Goal: Information Seeking & Learning: Learn about a topic

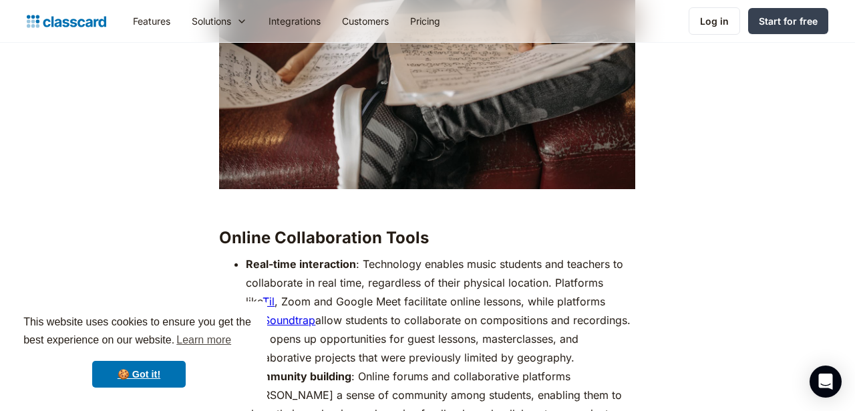
scroll to position [2684, 0]
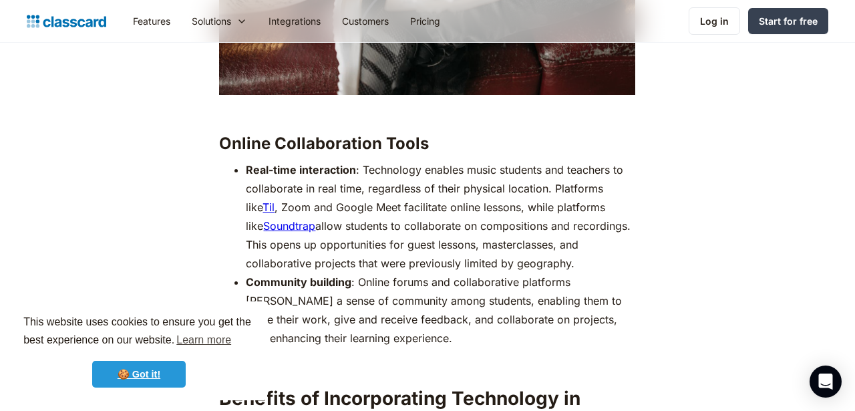
click at [142, 371] on link "🍪 Got it!" at bounding box center [138, 374] width 93 height 27
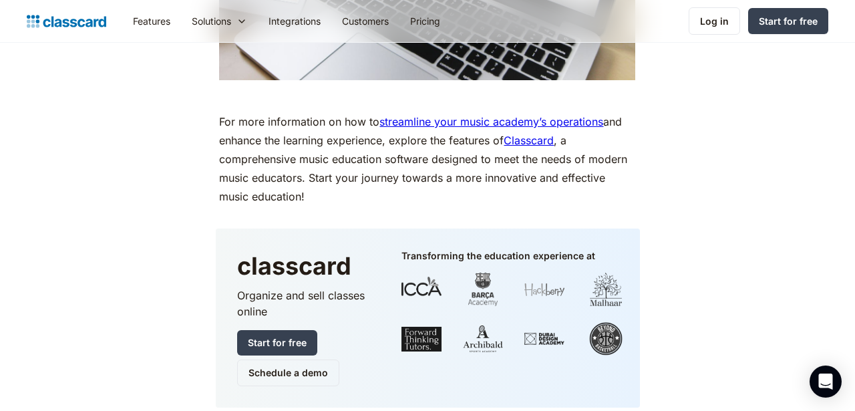
scroll to position [5921, 0]
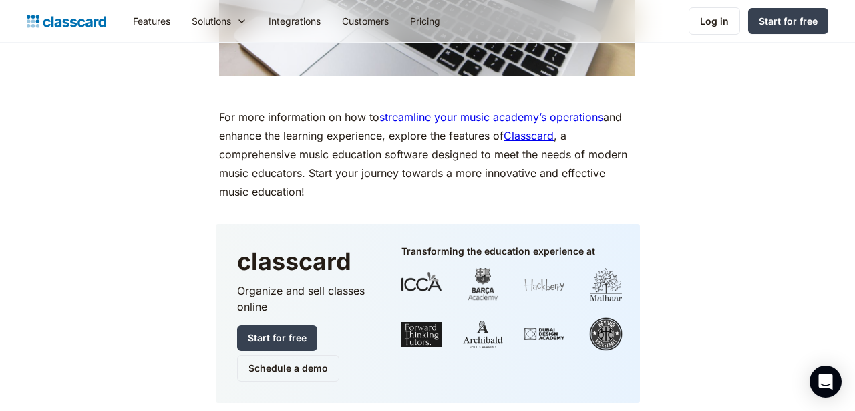
click at [528, 129] on link "Classcard" at bounding box center [529, 135] width 50 height 13
